Goal: Communication & Community: Answer question/provide support

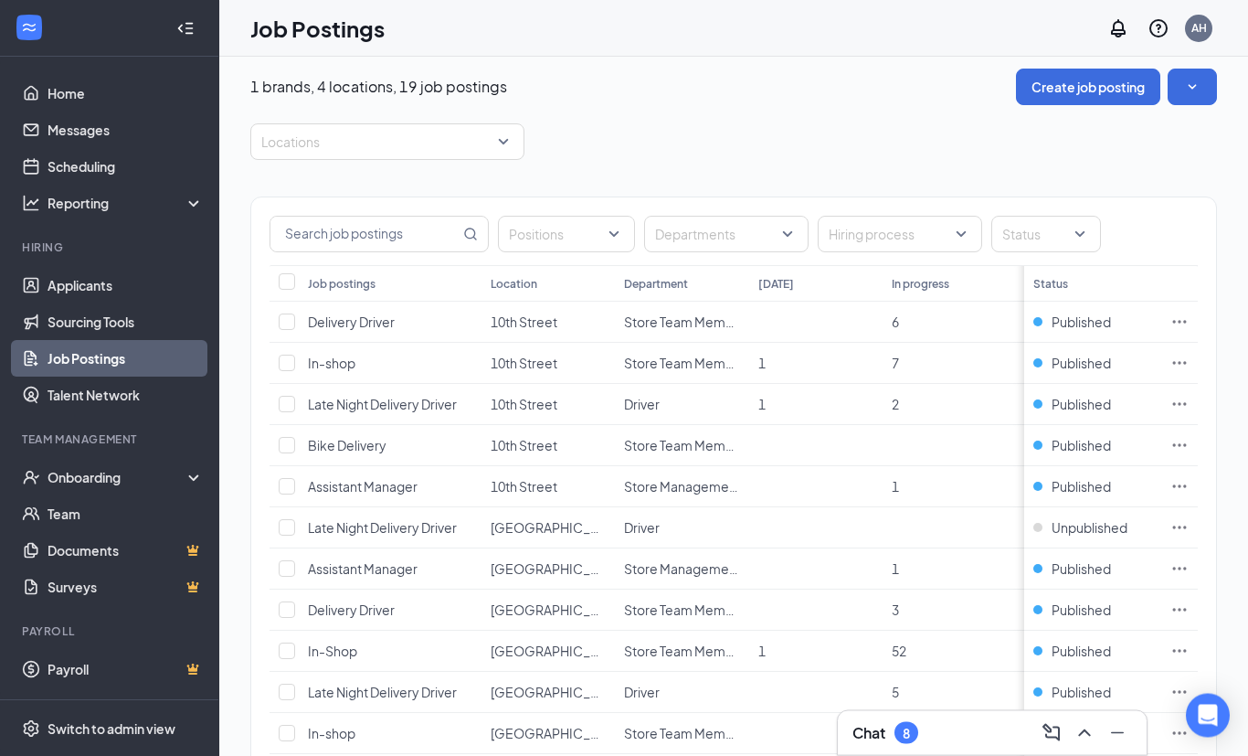
scroll to position [13, 0]
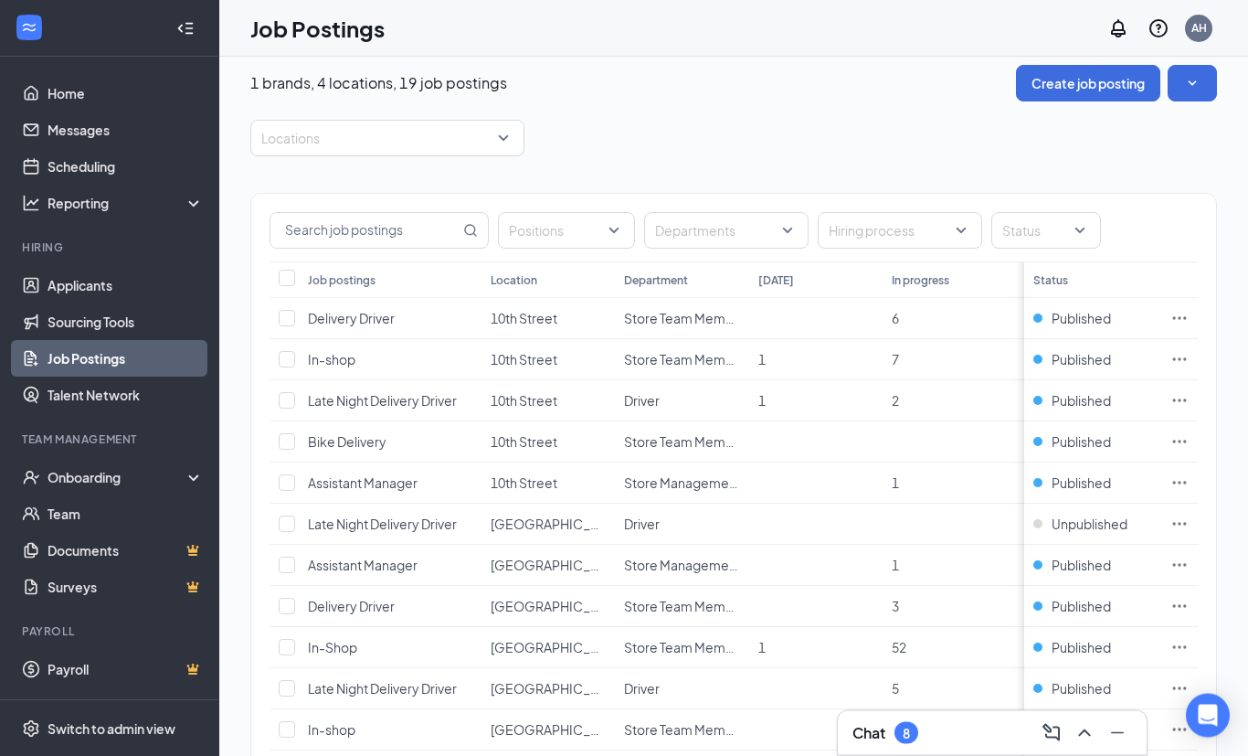
click at [263, 717] on div "Job postings Location Department [DATE] In progress Hired Total Status Delivery…" at bounding box center [733, 671] width 965 height 818
click at [290, 714] on td at bounding box center [284, 730] width 29 height 41
click at [317, 722] on span "In-shop" at bounding box center [332, 730] width 48 height 16
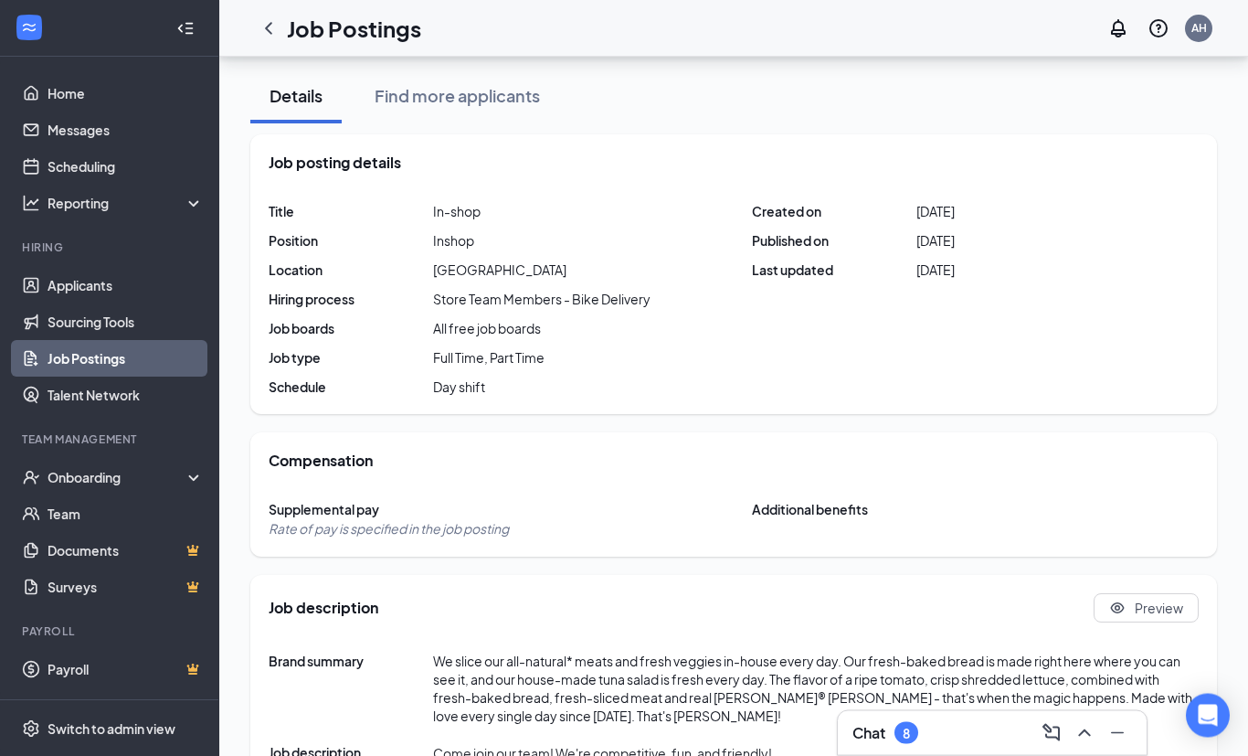
scroll to position [192, 0]
click at [483, 87] on div "Find more applicants" at bounding box center [457, 95] width 165 height 23
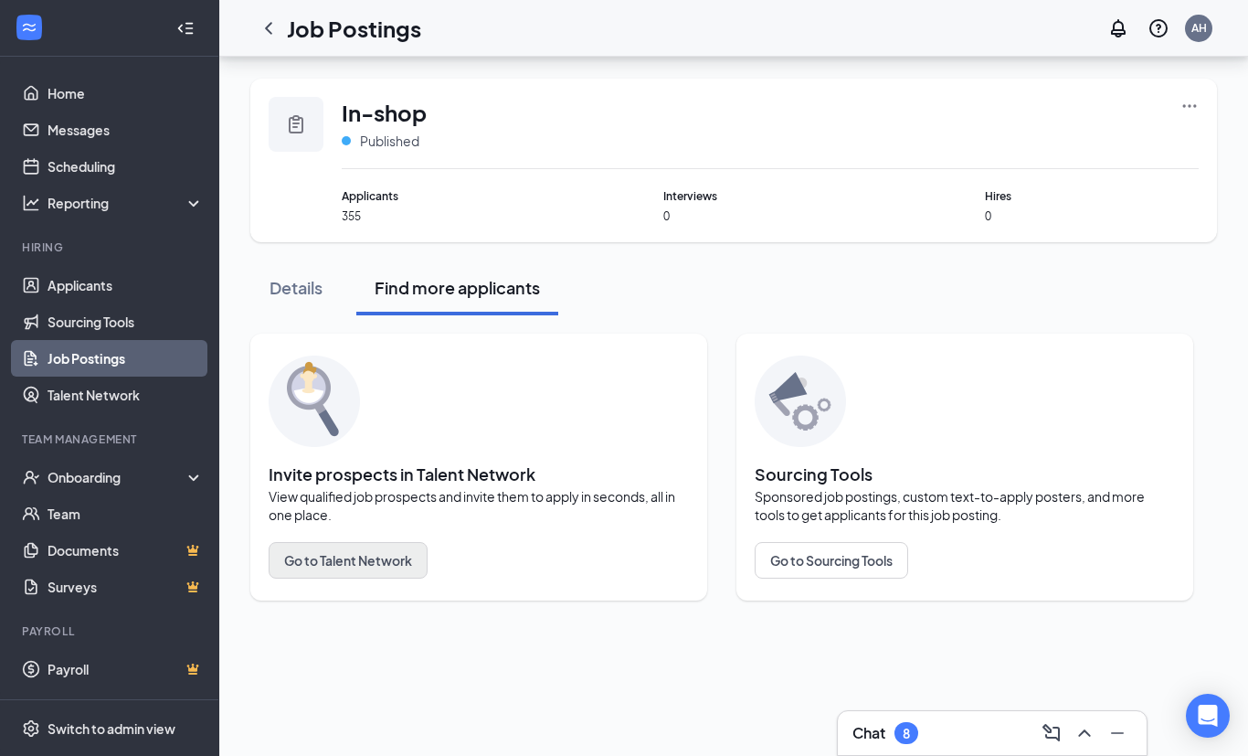
click at [338, 542] on button "Go to Talent Network" at bounding box center [348, 560] width 159 height 37
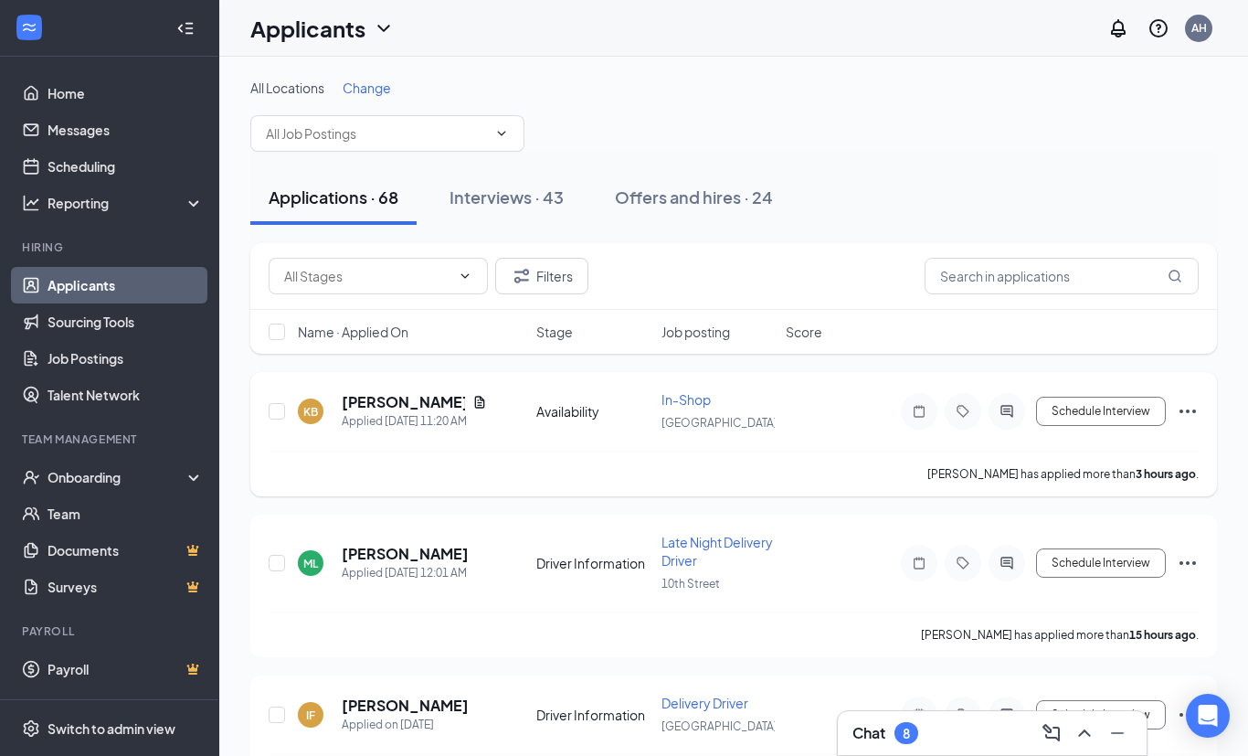
click at [1016, 404] on icon "ActiveChat" at bounding box center [1007, 411] width 22 height 15
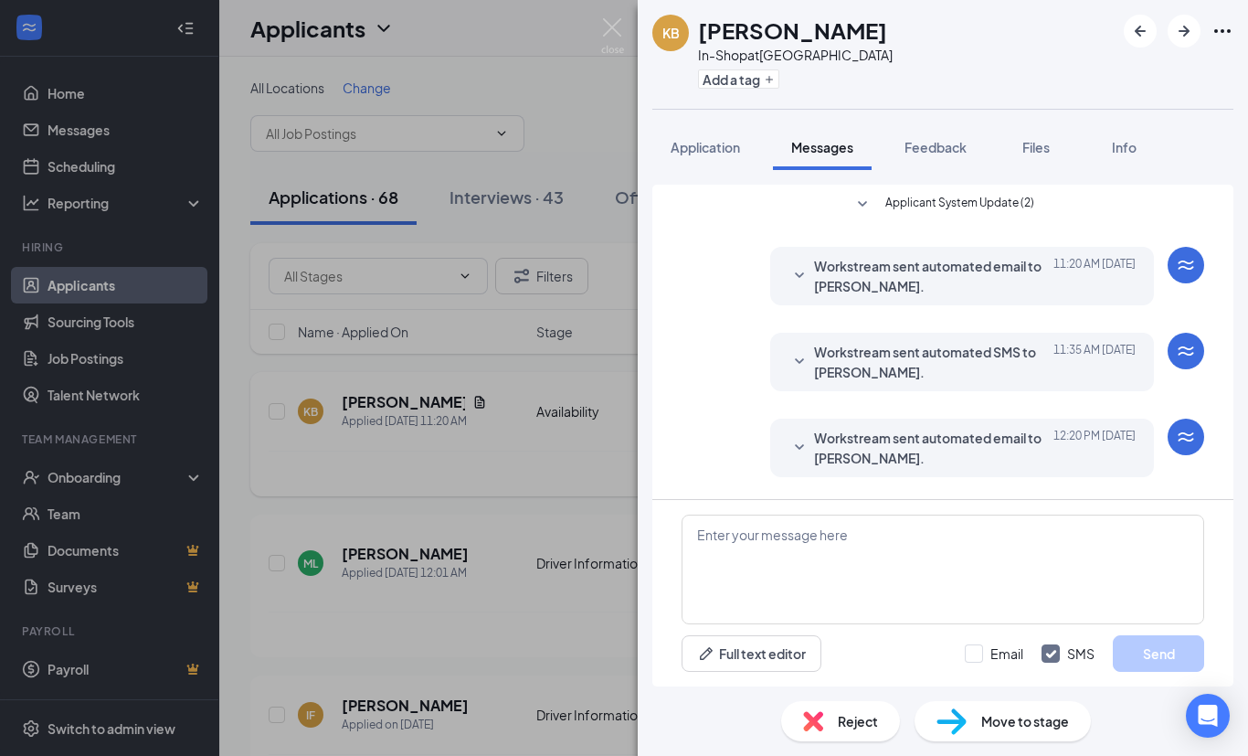
scroll to position [141, 0]
click at [1046, 472] on div "Applicant System Update (2) Workstream sent automated email to [PERSON_NAME]. […" at bounding box center [943, 342] width 581 height 314
click at [601, 43] on img at bounding box center [612, 36] width 23 height 36
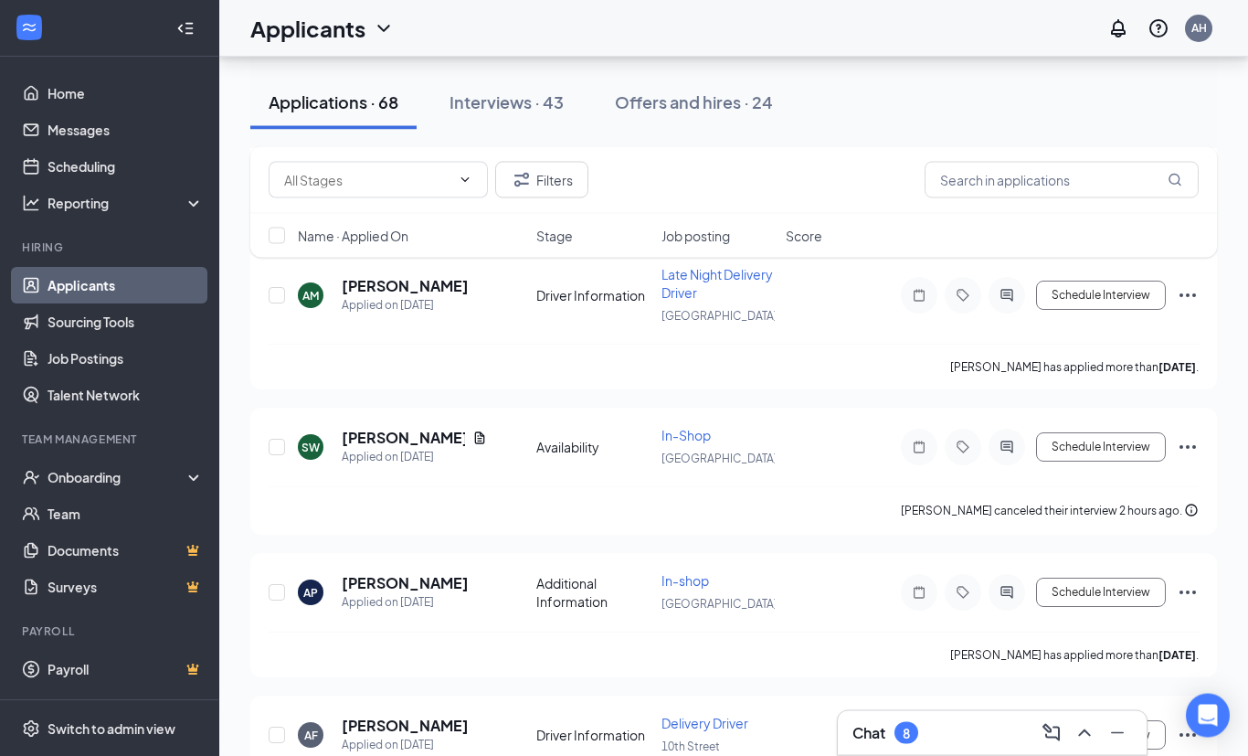
scroll to position [857, 0]
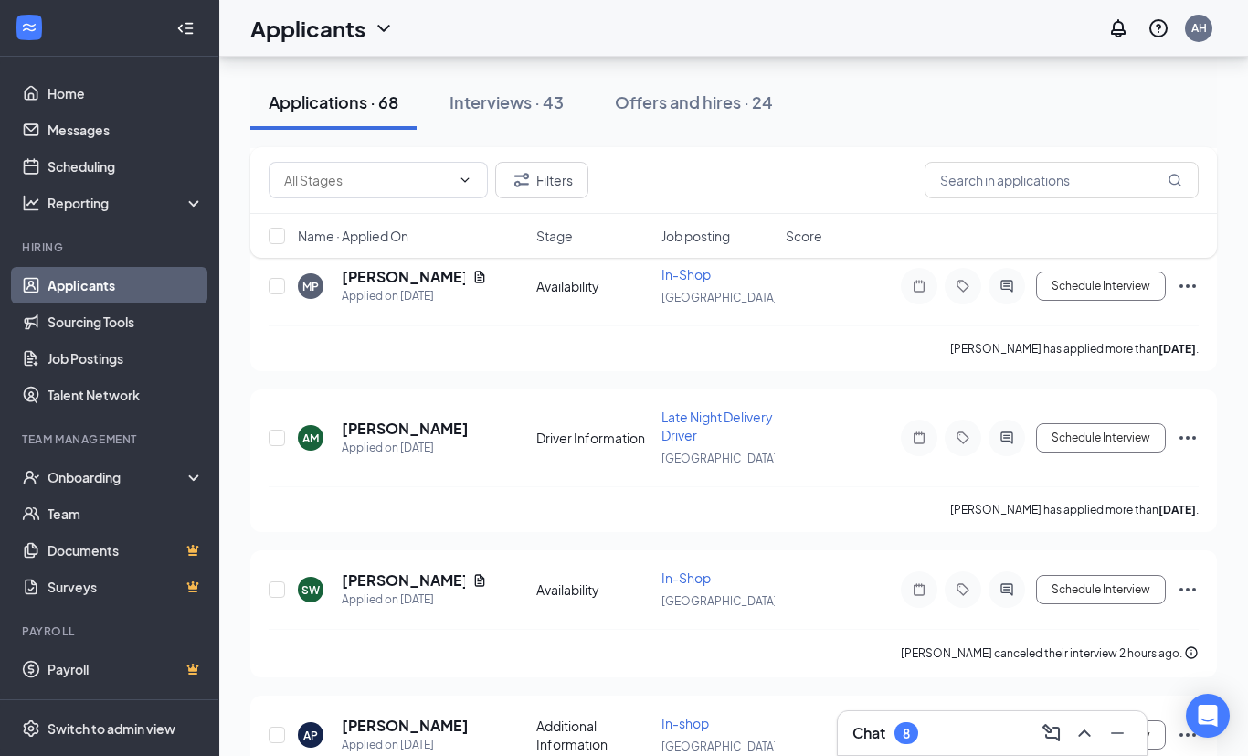
scroll to position [713, 0]
click at [1009, 566] on div "Message applicant" at bounding box center [1007, 548] width 113 height 37
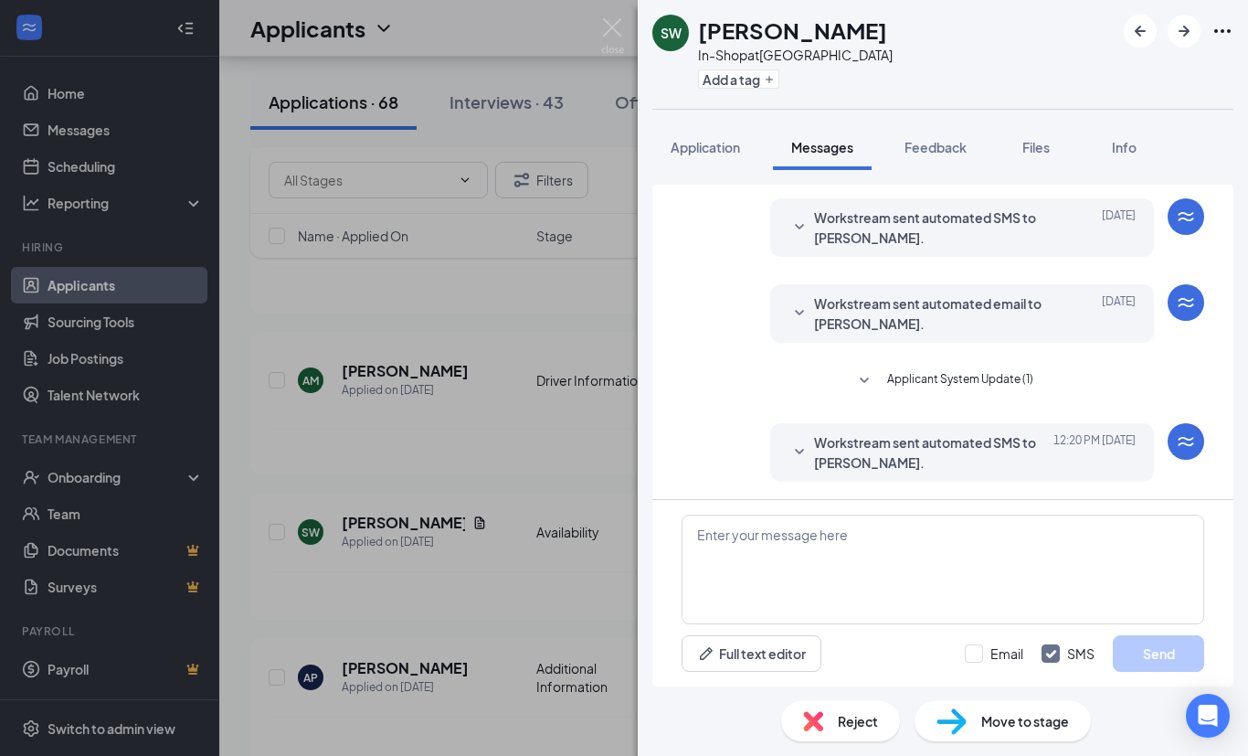
scroll to position [364, 0]
click at [621, 31] on img at bounding box center [612, 36] width 23 height 36
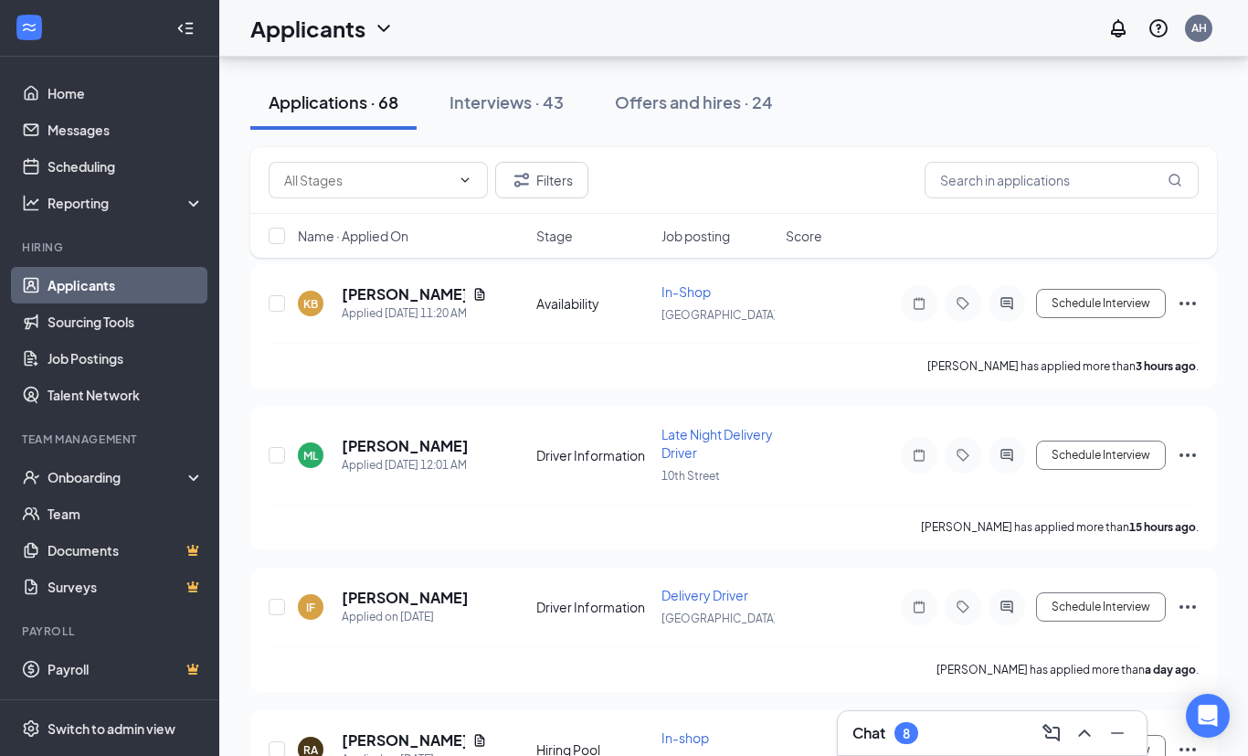
scroll to position [106, 0]
click at [1101, 83] on div "Applications · 68 Interviews · 43 Offers and hires · 24" at bounding box center [733, 102] width 967 height 55
